Goal: Task Accomplishment & Management: Use online tool/utility

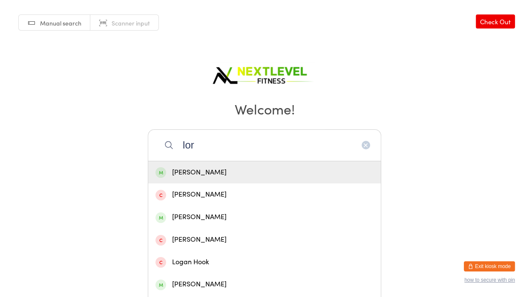
type input "lor"
click at [179, 171] on div "[PERSON_NAME]" at bounding box center [264, 172] width 218 height 11
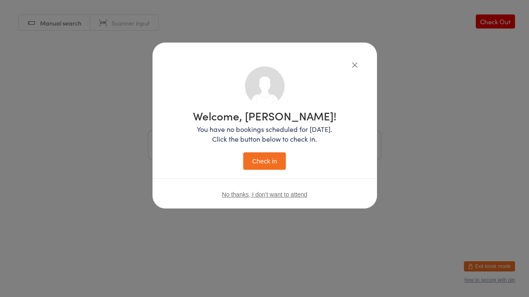
click at [255, 159] on button "Check in" at bounding box center [264, 160] width 43 height 17
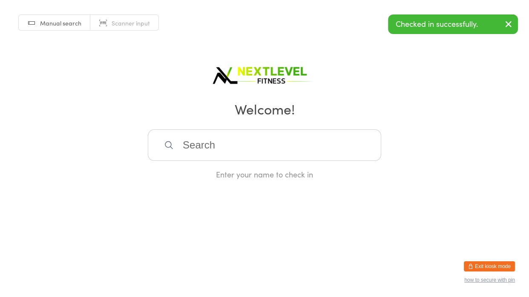
click at [196, 143] on input "search" at bounding box center [264, 145] width 233 height 32
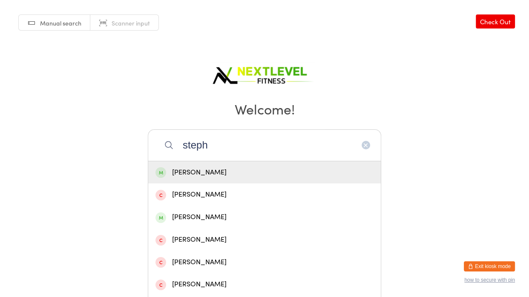
type input "steph"
click at [179, 167] on div "[PERSON_NAME]" at bounding box center [264, 172] width 218 height 11
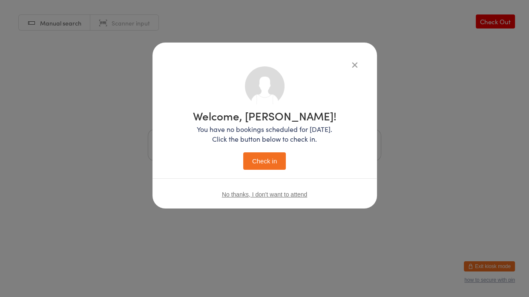
click at [258, 156] on button "Check in" at bounding box center [264, 160] width 43 height 17
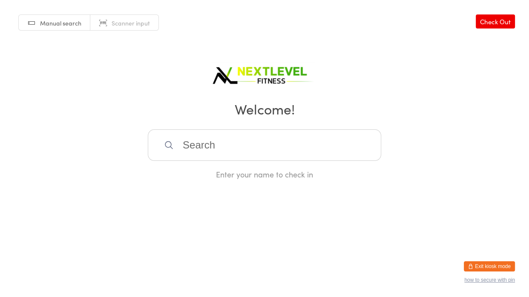
click at [271, 146] on input "search" at bounding box center [264, 145] width 233 height 32
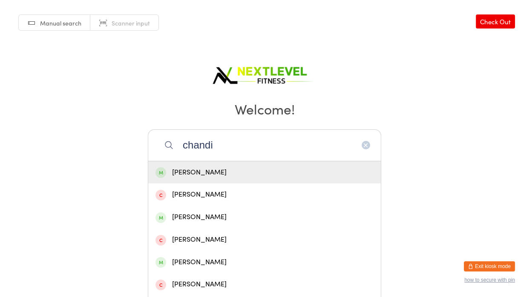
type input "chandi"
click at [196, 171] on div "[PERSON_NAME]" at bounding box center [264, 172] width 218 height 11
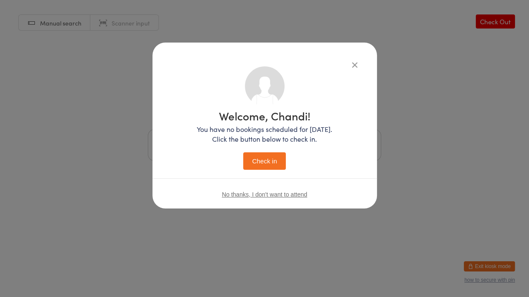
click at [243, 152] on button "Check in" at bounding box center [264, 160] width 43 height 17
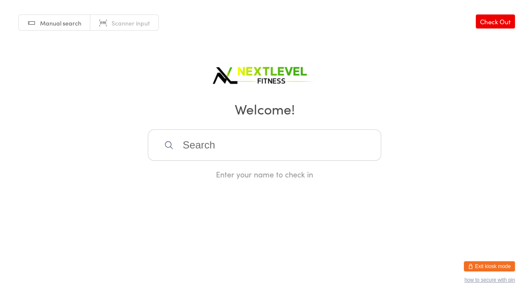
click at [255, 143] on input "search" at bounding box center [264, 145] width 233 height 32
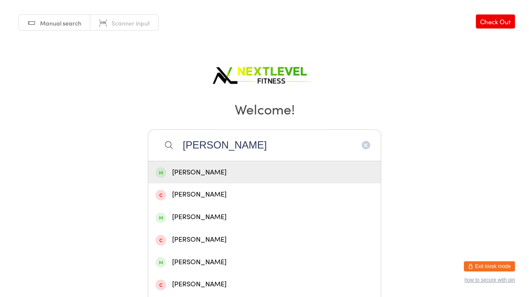
type input "[PERSON_NAME]"
click at [210, 165] on div "[PERSON_NAME]" at bounding box center [264, 172] width 232 height 23
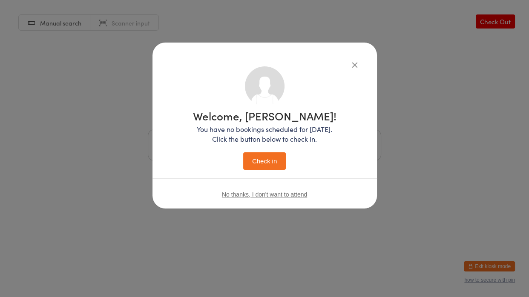
click at [249, 164] on button "Check in" at bounding box center [264, 160] width 43 height 17
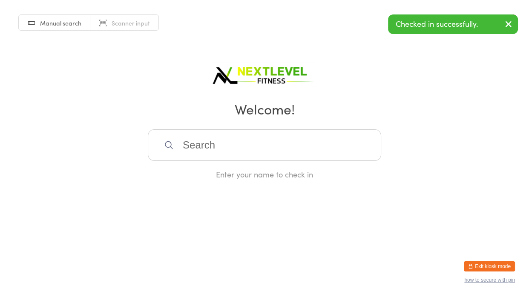
click at [422, 142] on div "Manual search Scanner input Check Out Welcome! Enter your name to check in" at bounding box center [264, 90] width 529 height 180
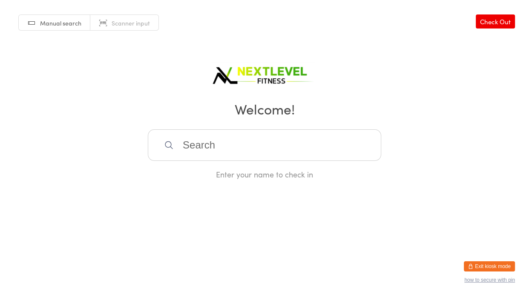
click at [343, 147] on input "search" at bounding box center [264, 145] width 233 height 32
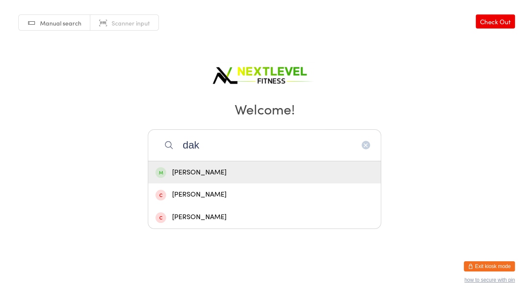
type input "dak"
click at [284, 173] on div "[PERSON_NAME]" at bounding box center [264, 172] width 218 height 11
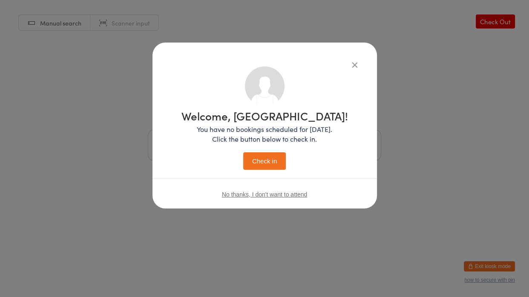
click at [268, 166] on button "Check in" at bounding box center [264, 160] width 43 height 17
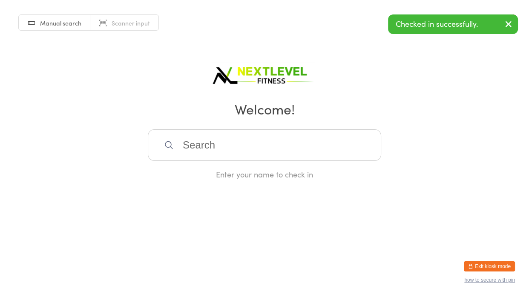
click at [266, 158] on input "search" at bounding box center [264, 145] width 233 height 32
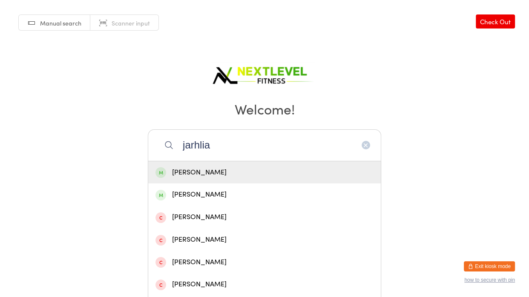
type input "jarhlia"
click at [267, 180] on div "[PERSON_NAME]" at bounding box center [264, 172] width 232 height 23
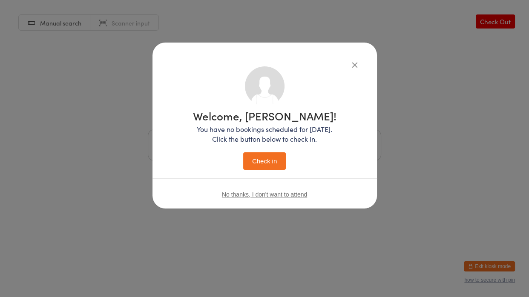
click at [266, 160] on button "Check in" at bounding box center [264, 160] width 43 height 17
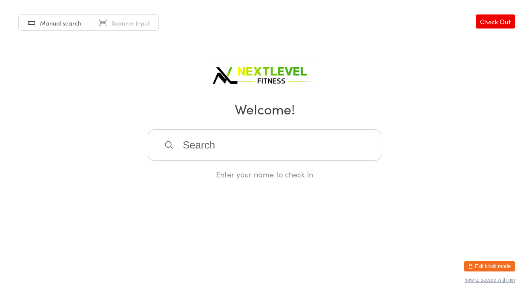
click at [266, 160] on input "search" at bounding box center [264, 145] width 233 height 32
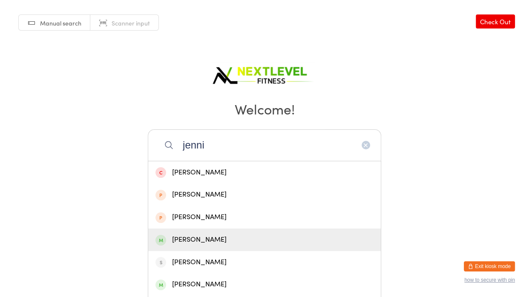
type input "jenni"
click at [238, 239] on div "[PERSON_NAME]" at bounding box center [264, 239] width 218 height 11
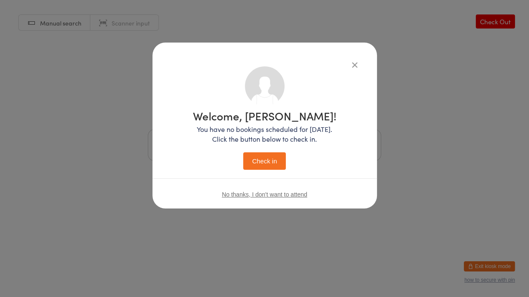
click at [267, 165] on button "Check in" at bounding box center [264, 160] width 43 height 17
